Goal: Task Accomplishment & Management: Complete application form

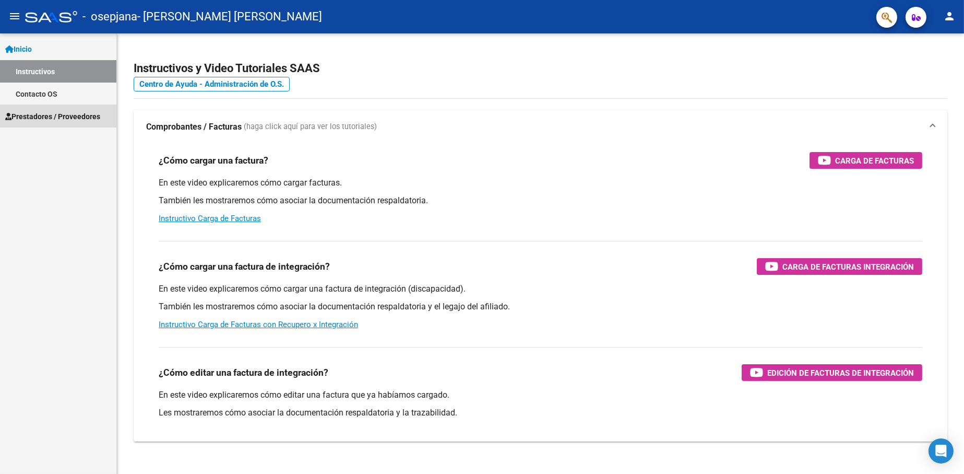
click at [50, 116] on span "Prestadores / Proveedores" at bounding box center [52, 116] width 95 height 11
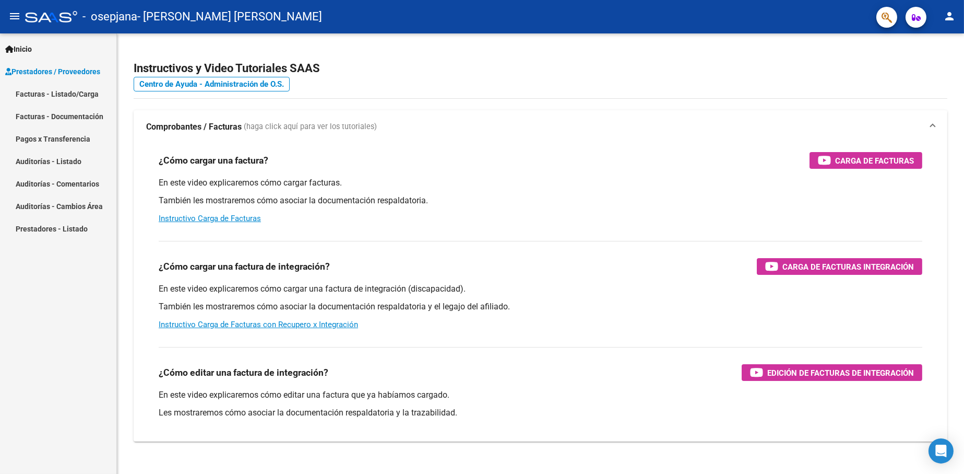
click at [78, 92] on link "Facturas - Listado/Carga" at bounding box center [58, 94] width 116 height 22
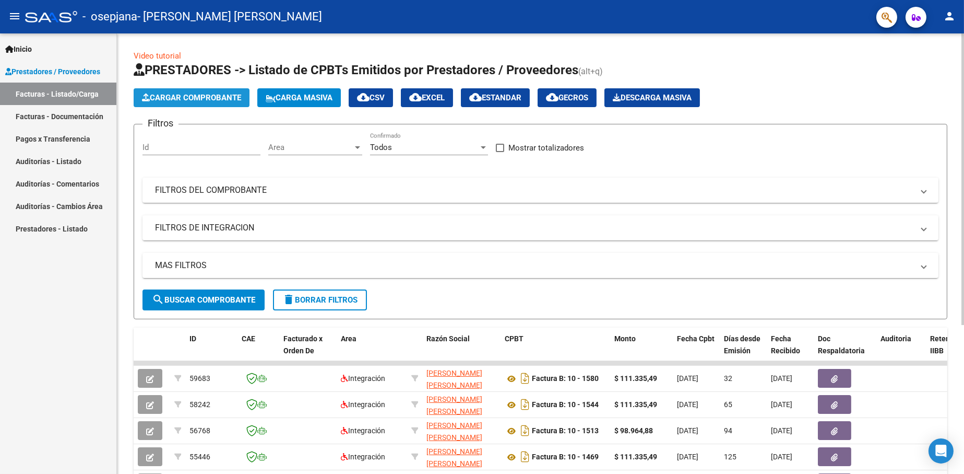
click at [207, 98] on span "Cargar Comprobante" at bounding box center [191, 97] width 99 height 9
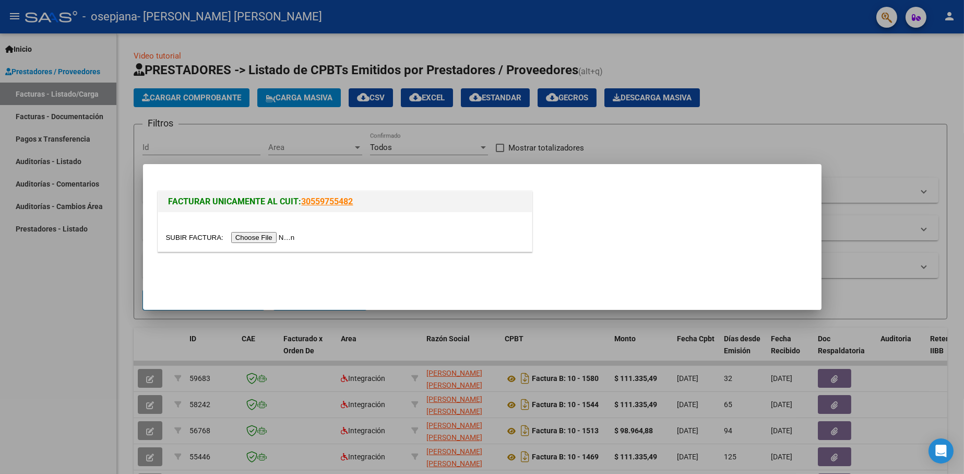
click at [257, 239] on input "file" at bounding box center [232, 237] width 132 height 11
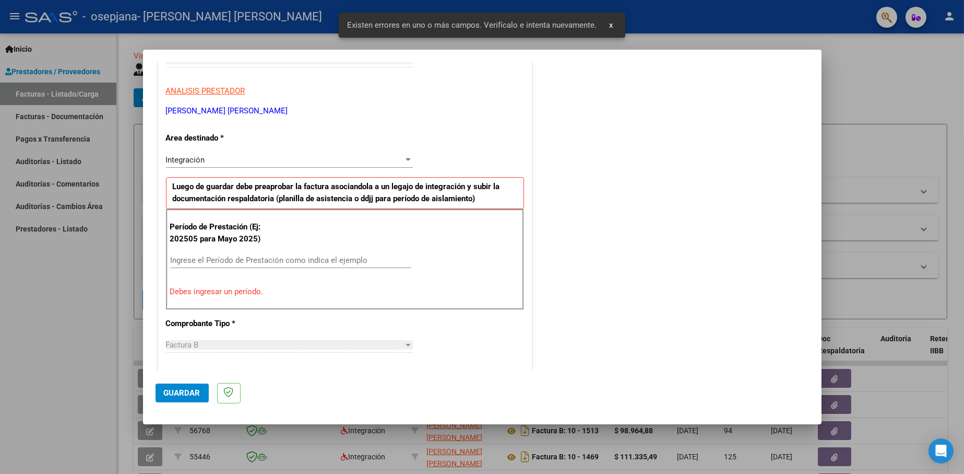
scroll to position [190, 0]
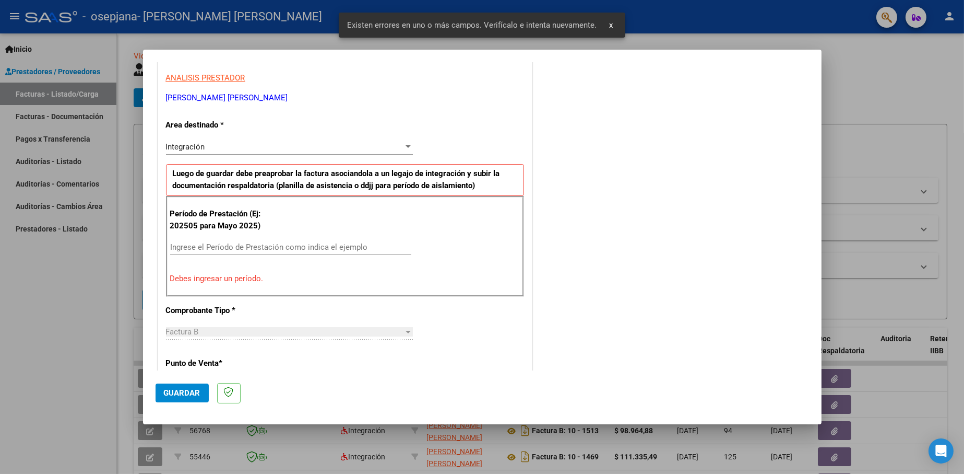
click at [262, 248] on input "Ingrese el Período de Prestación como indica el ejemplo" at bounding box center [290, 246] width 241 height 9
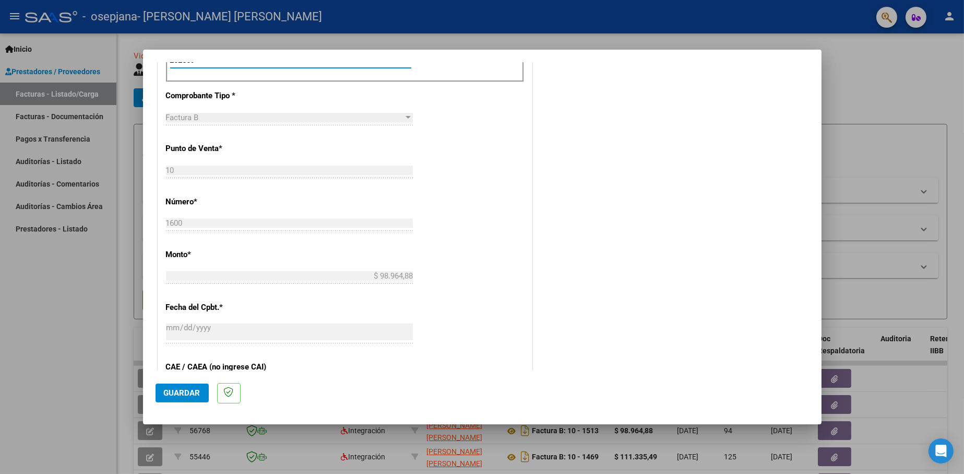
scroll to position [451, 0]
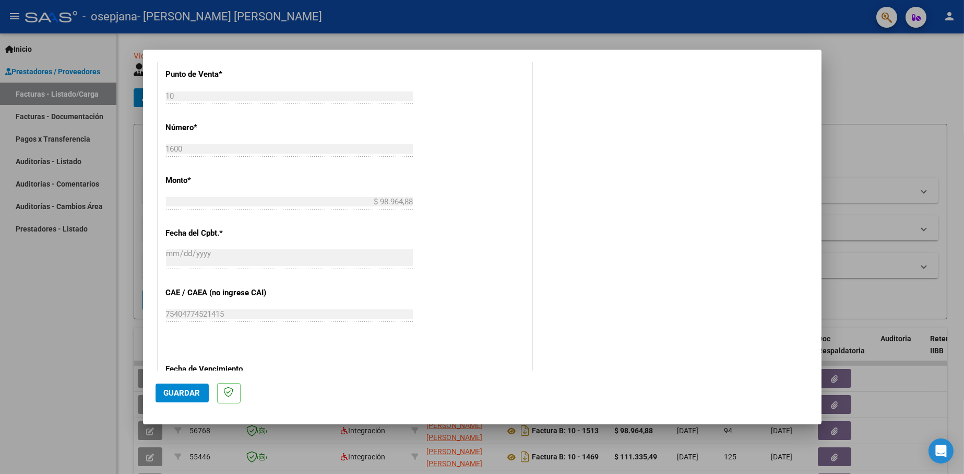
type input "202509"
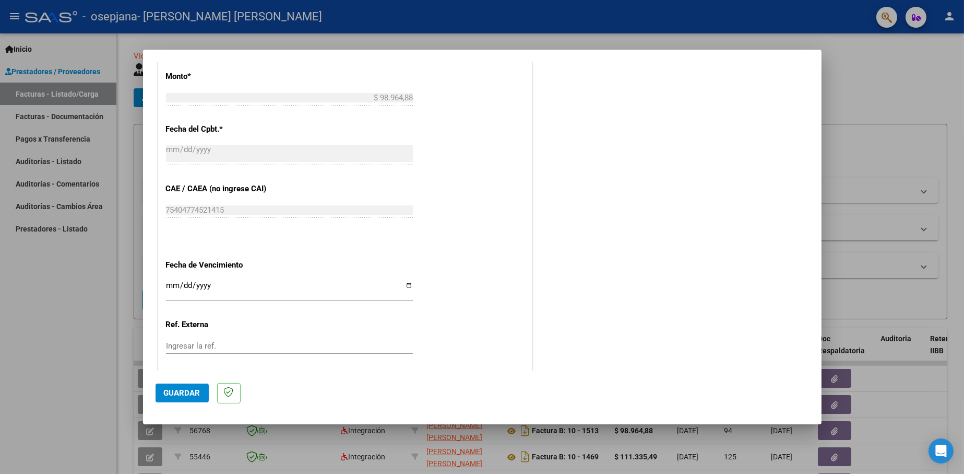
scroll to position [555, 0]
click at [404, 280] on input "Ingresar la fecha" at bounding box center [289, 288] width 247 height 17
type input "[DATE]"
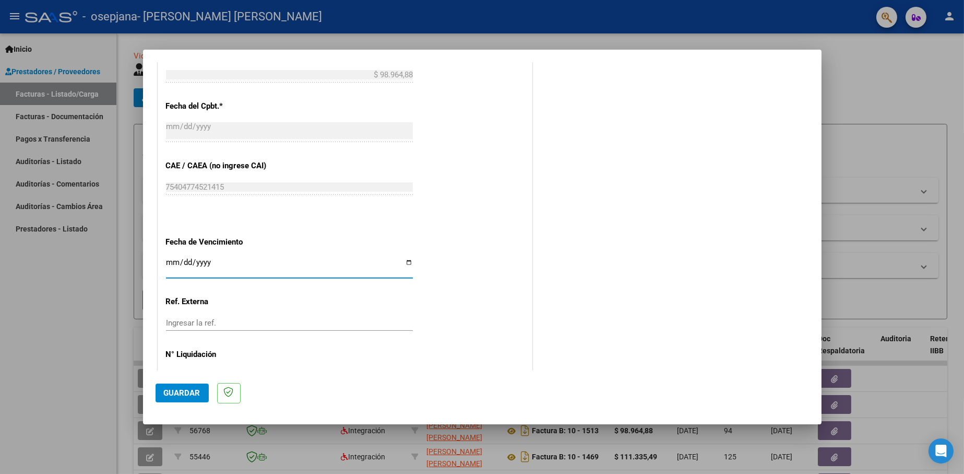
scroll to position [610, 0]
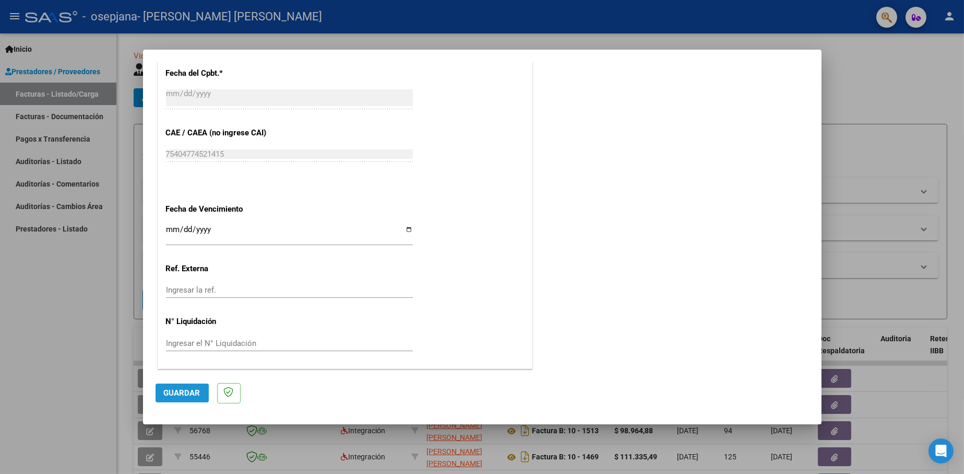
click at [172, 397] on button "Guardar" at bounding box center [182, 392] width 53 height 19
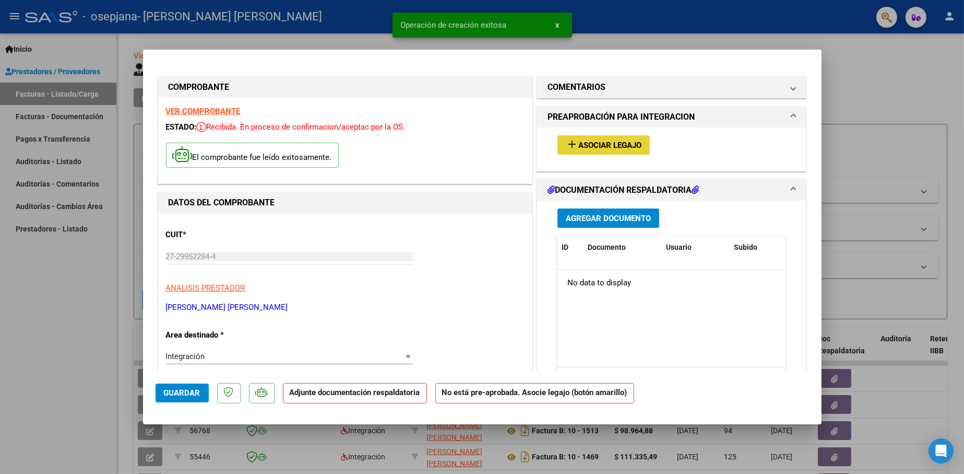
click at [631, 145] on span "Asociar Legajo" at bounding box center [610, 144] width 63 height 9
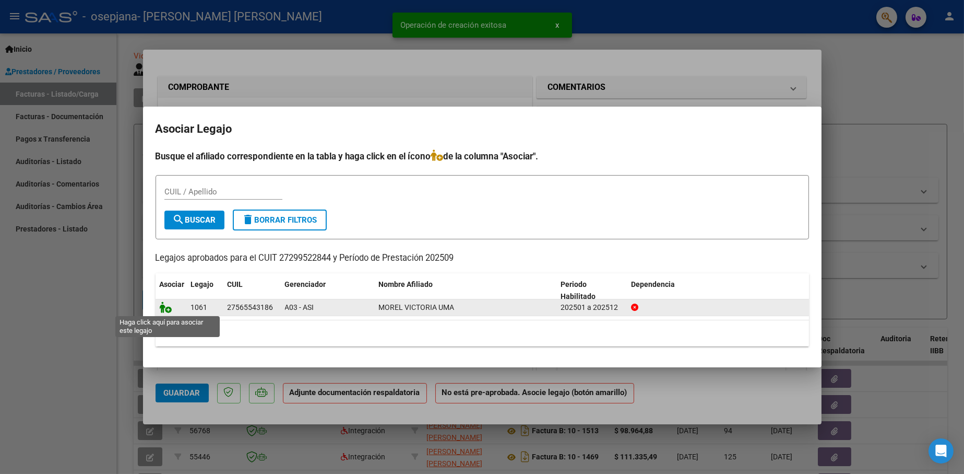
click at [169, 308] on icon at bounding box center [166, 306] width 13 height 11
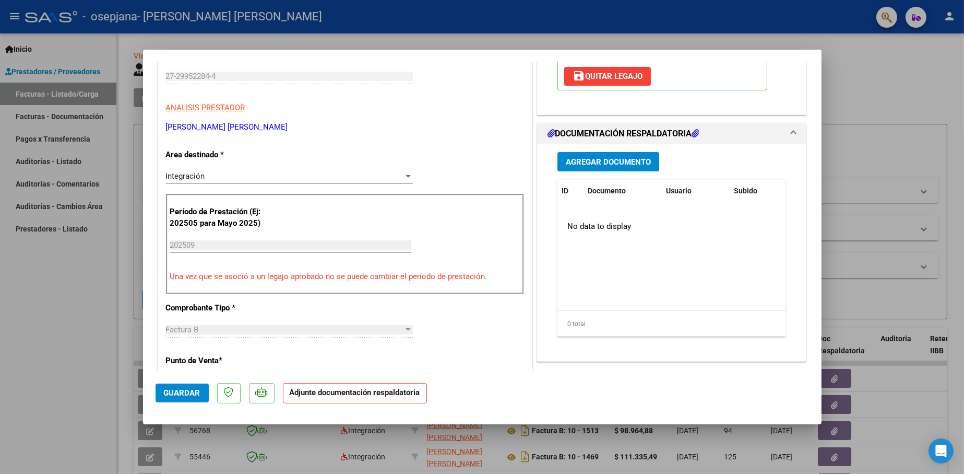
scroll to position [209, 0]
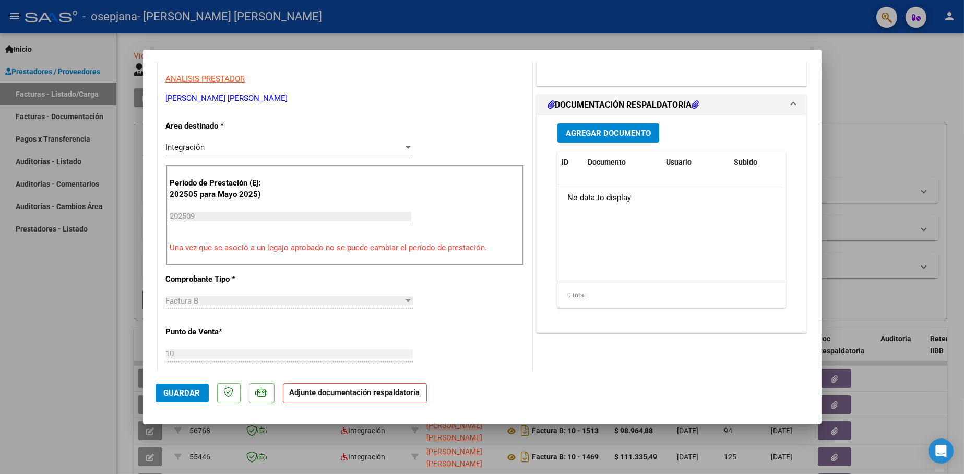
click at [613, 131] on span "Agregar Documento" at bounding box center [608, 132] width 85 height 9
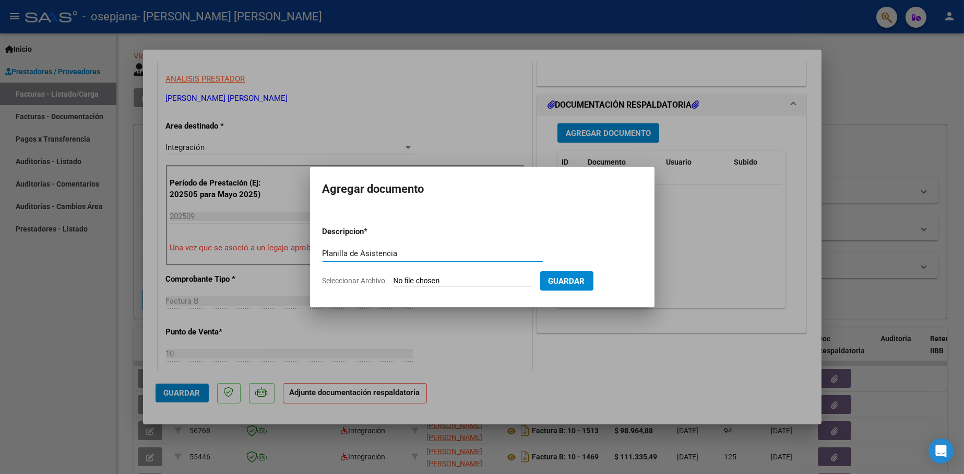
type input "Planilla de Asistencia"
click at [444, 278] on input "Seleccionar Archivo" at bounding box center [463, 281] width 138 height 10
type input "C:\fakepath\PA [PERSON_NAME] TO Septiembre 2025.pdf"
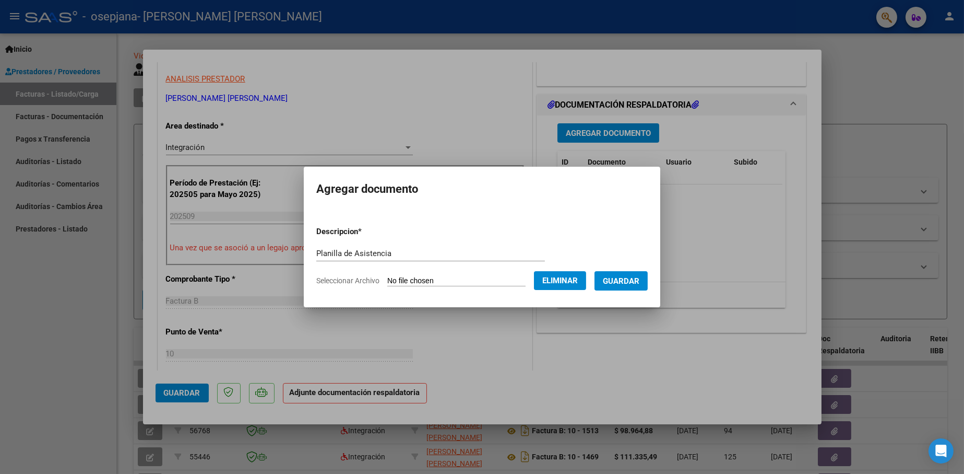
click at [626, 288] on button "Guardar" at bounding box center [621, 280] width 53 height 19
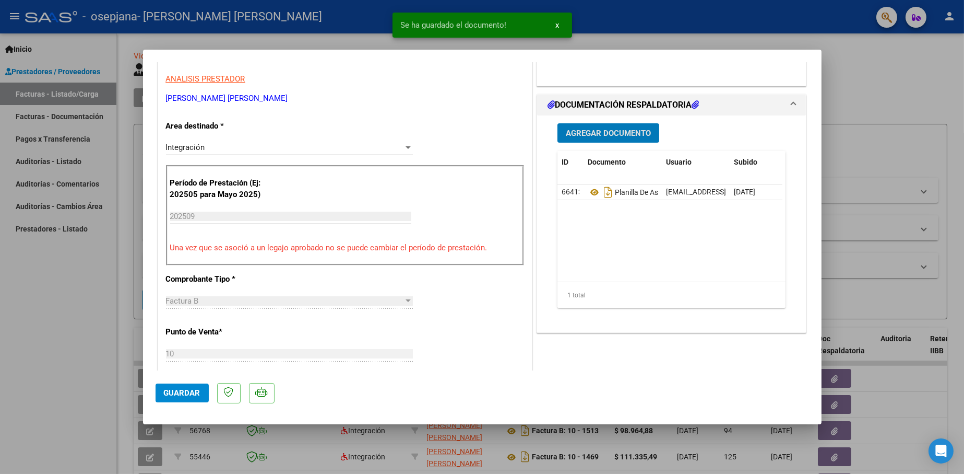
click at [608, 118] on div "Agregar Documento ID Documento Usuario Subido Acción 66413 Planilla De Asistenc…" at bounding box center [672, 219] width 244 height 208
click at [608, 128] on span "Agregar Documento" at bounding box center [608, 132] width 85 height 9
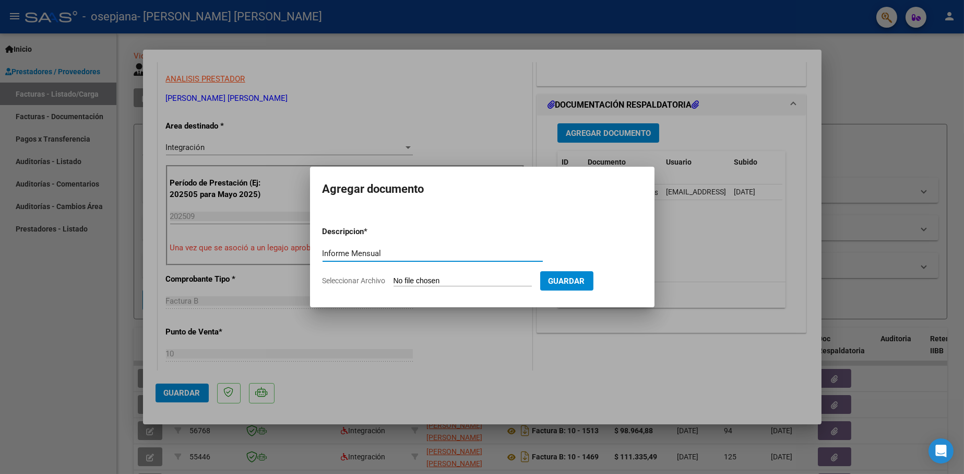
type input "Informe Mensual"
click at [457, 284] on input "Seleccionar Archivo" at bounding box center [463, 281] width 138 height 10
type input "C:\fakepath\Informe Mensual [PERSON_NAME] TO Septiembre 2025.pdf"
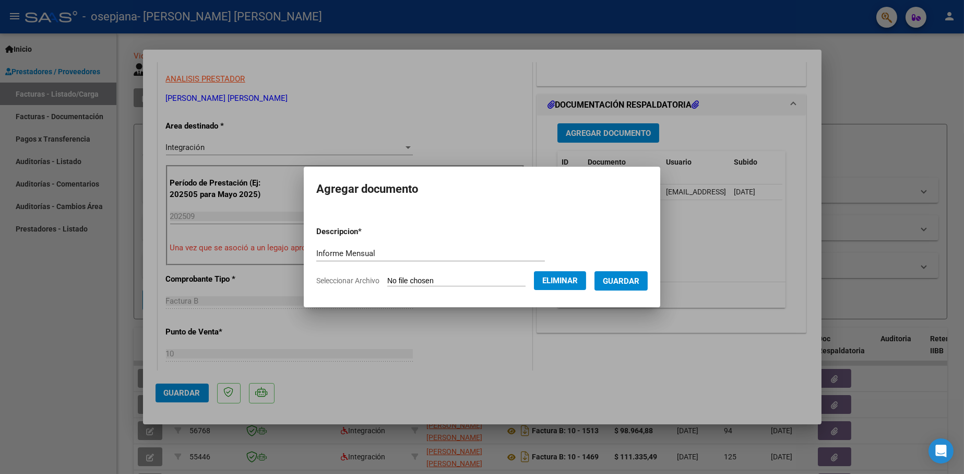
click at [637, 286] on button "Guardar" at bounding box center [621, 280] width 53 height 19
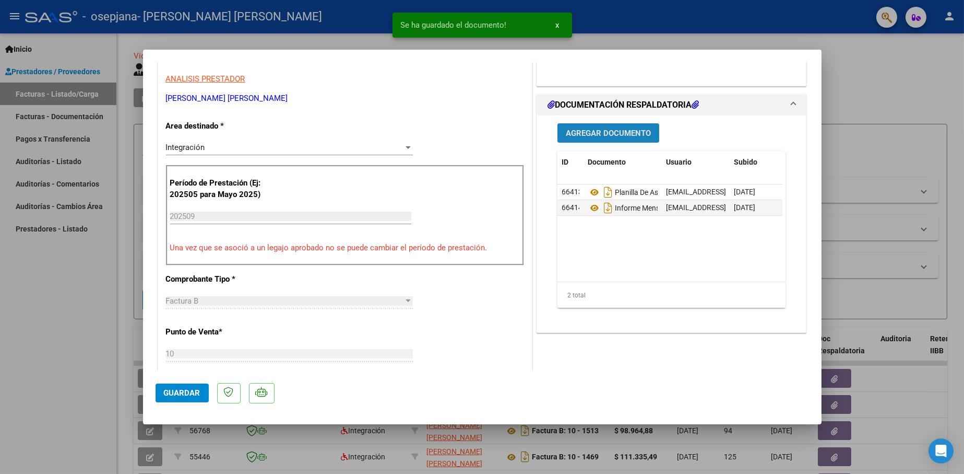
click at [622, 131] on span "Agregar Documento" at bounding box center [608, 132] width 85 height 9
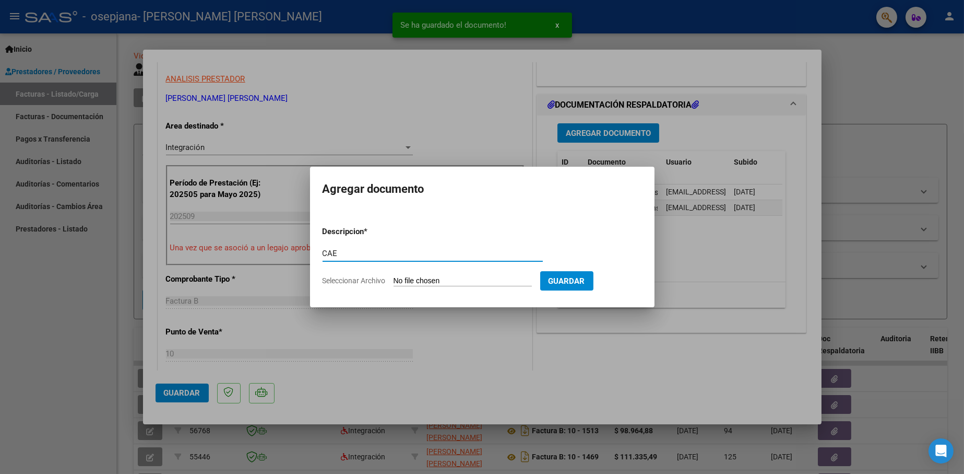
type input "CAE"
click at [484, 280] on input "Seleccionar Archivo" at bounding box center [463, 281] width 138 height 10
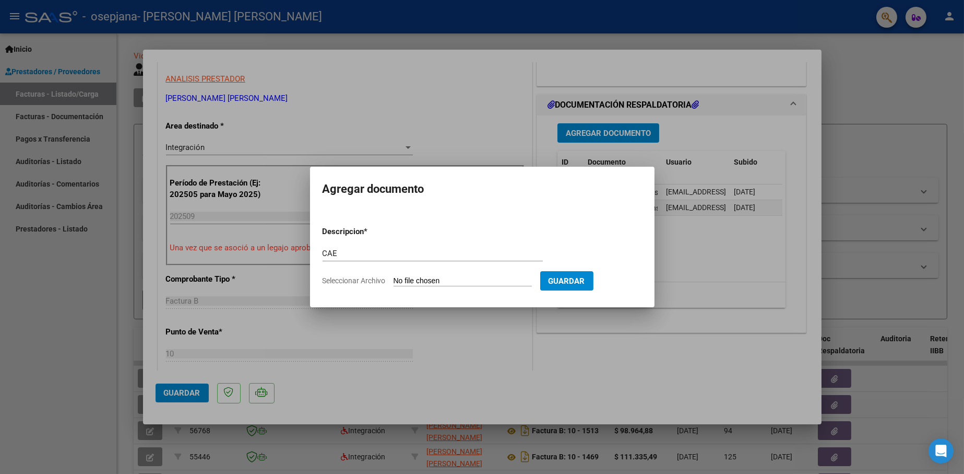
type input "C:\fakepath\CAE [PERSON_NAME] TO Septiembre 2025.pdf"
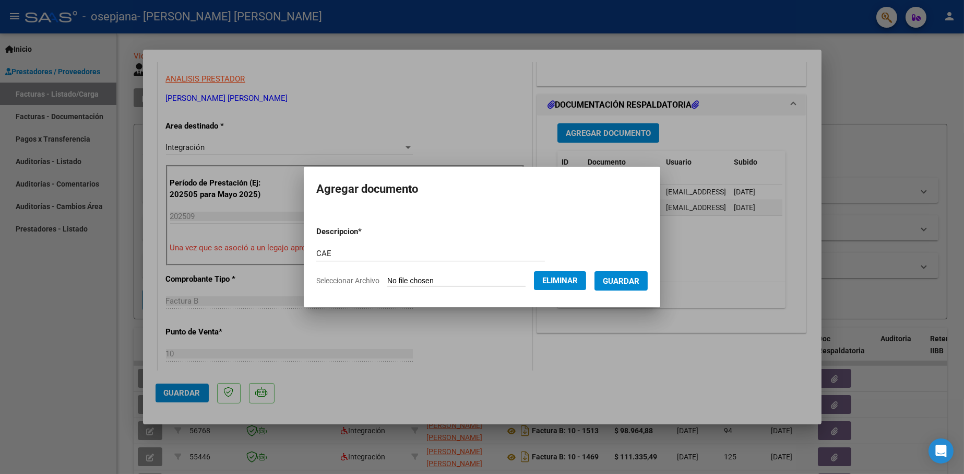
click at [627, 283] on span "Guardar" at bounding box center [621, 280] width 37 height 9
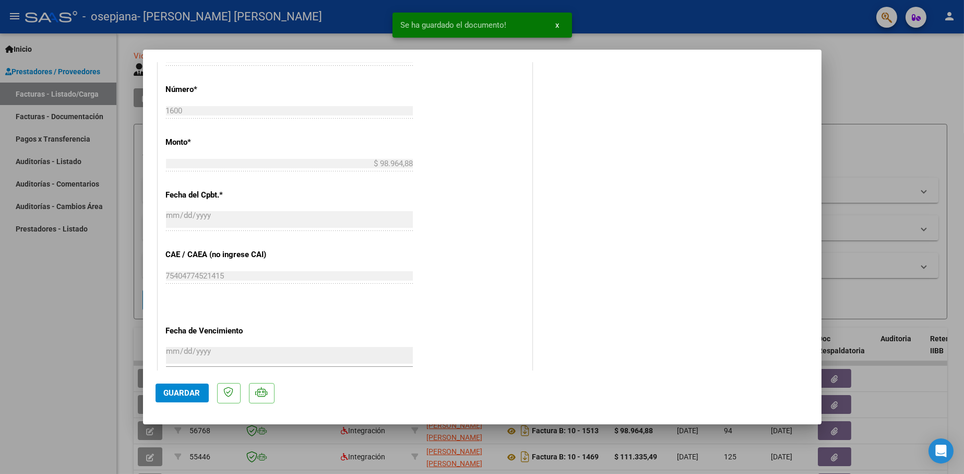
scroll to position [574, 0]
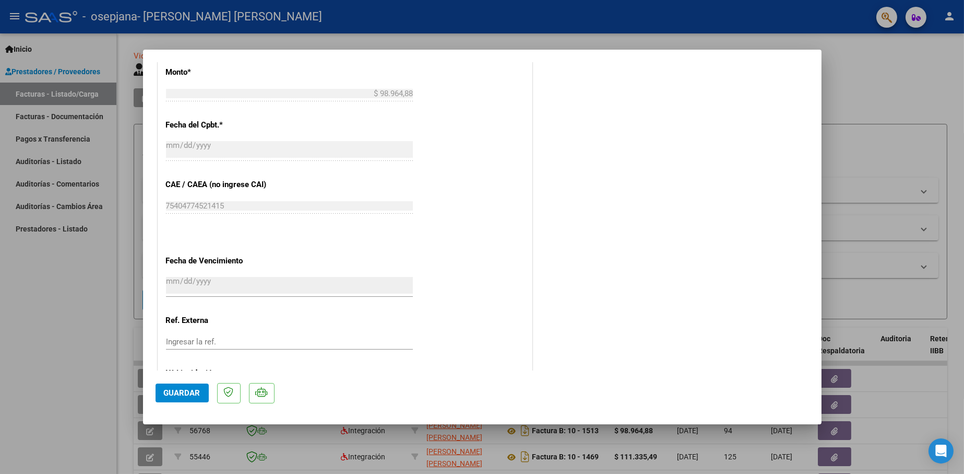
click at [185, 392] on span "Guardar" at bounding box center [182, 392] width 37 height 9
click at [173, 392] on span "Guardar" at bounding box center [182, 392] width 37 height 9
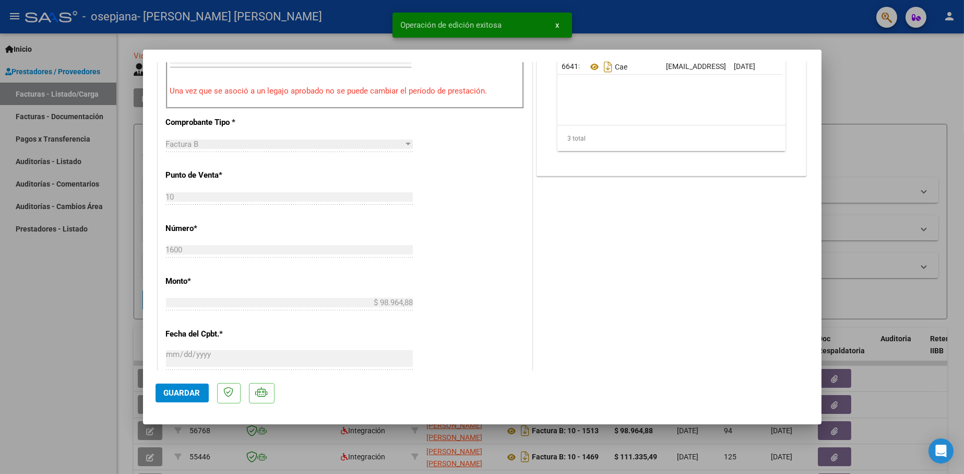
click at [892, 83] on div at bounding box center [482, 237] width 964 height 474
type input "$ 0,00"
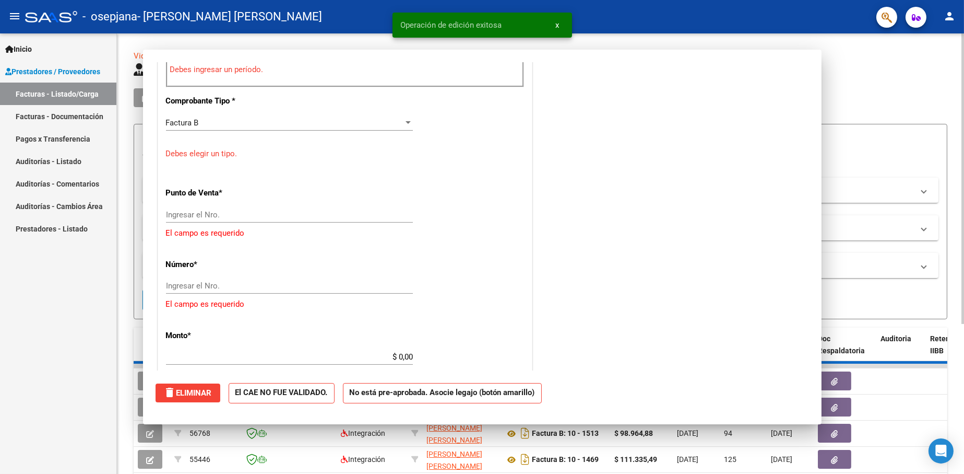
scroll to position [344, 0]
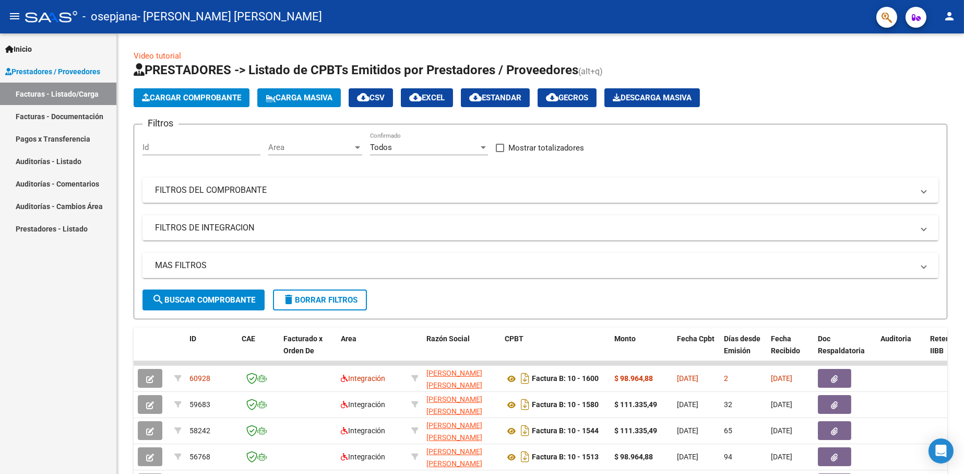
click at [949, 16] on mat-icon "person" at bounding box center [950, 16] width 13 height 13
click at [927, 62] on button "exit_to_app Salir" at bounding box center [929, 68] width 64 height 25
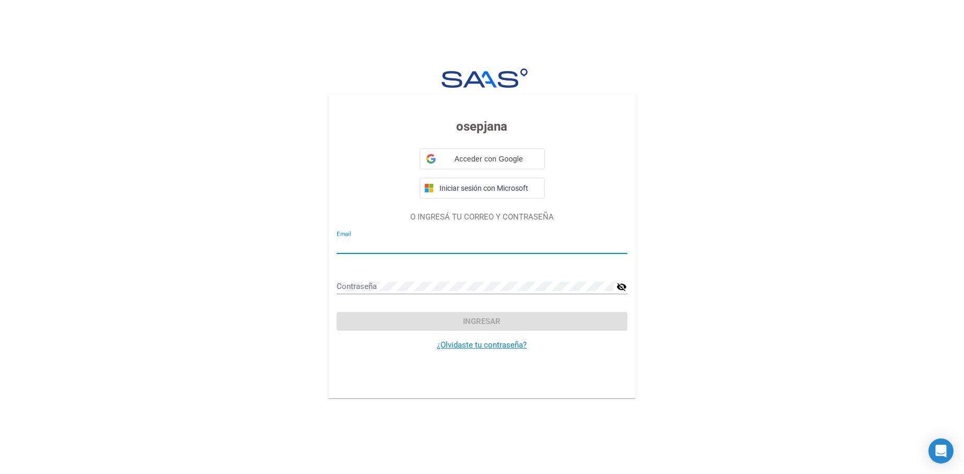
type input "[EMAIL_ADDRESS][DOMAIN_NAME]"
